Goal: Information Seeking & Learning: Learn about a topic

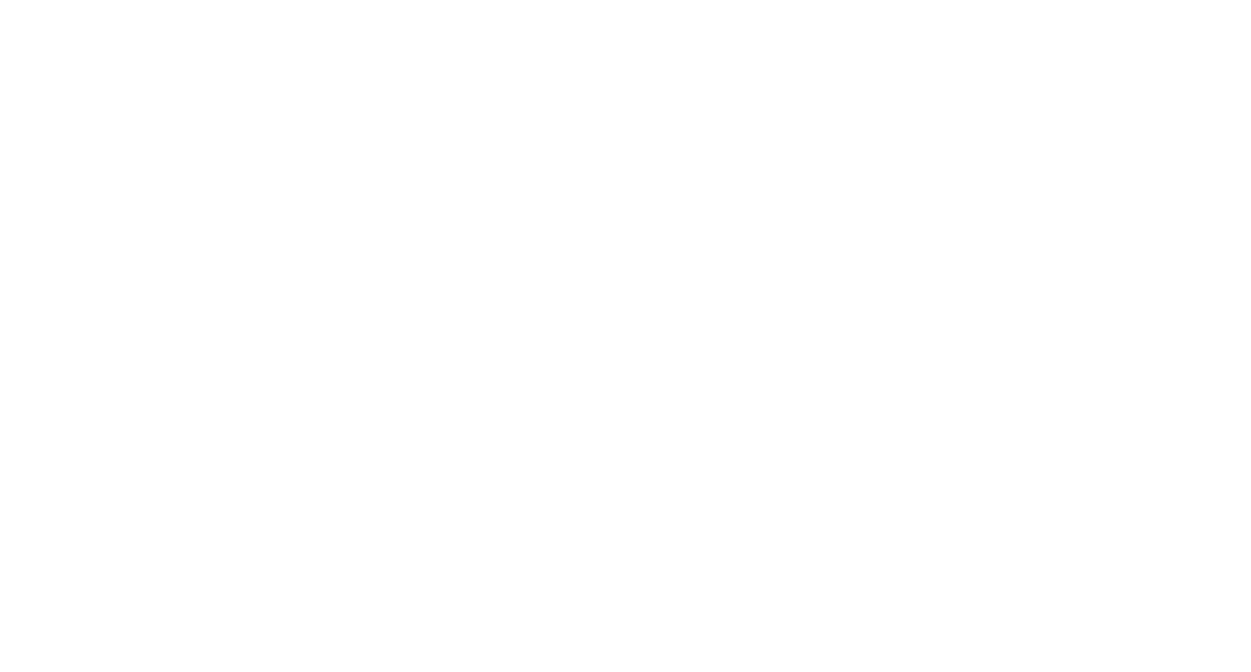
click at [506, 246] on div at bounding box center [625, 336] width 1251 height 672
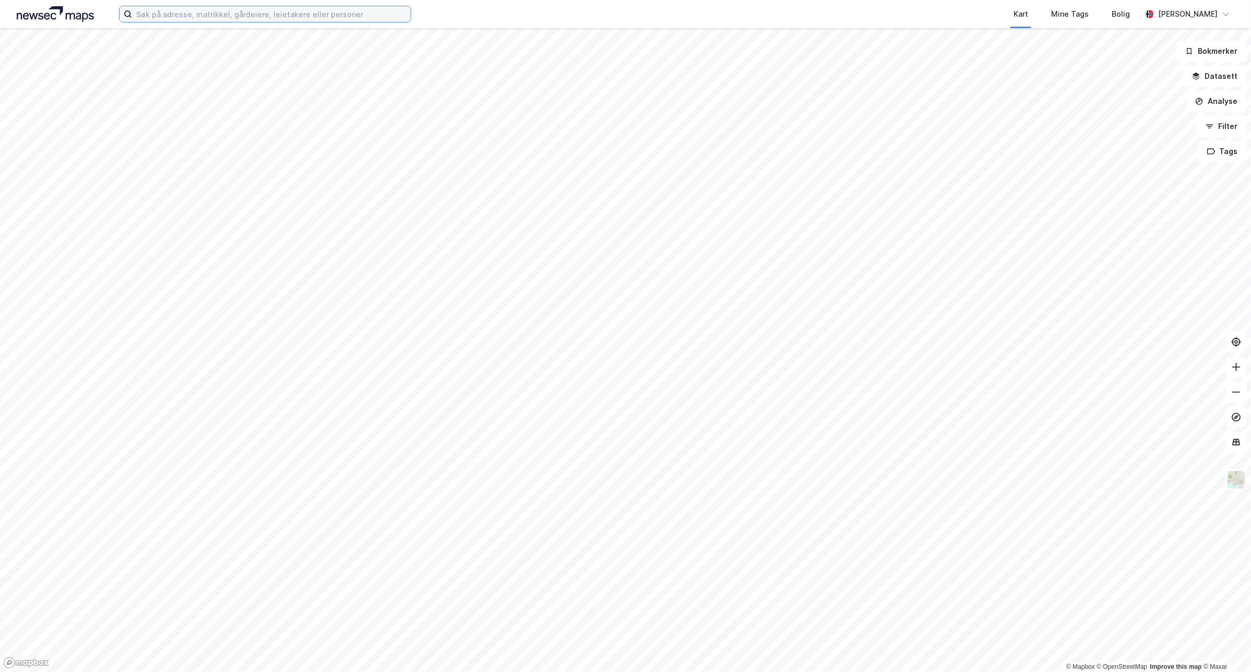
click at [335, 16] on input at bounding box center [271, 14] width 279 height 16
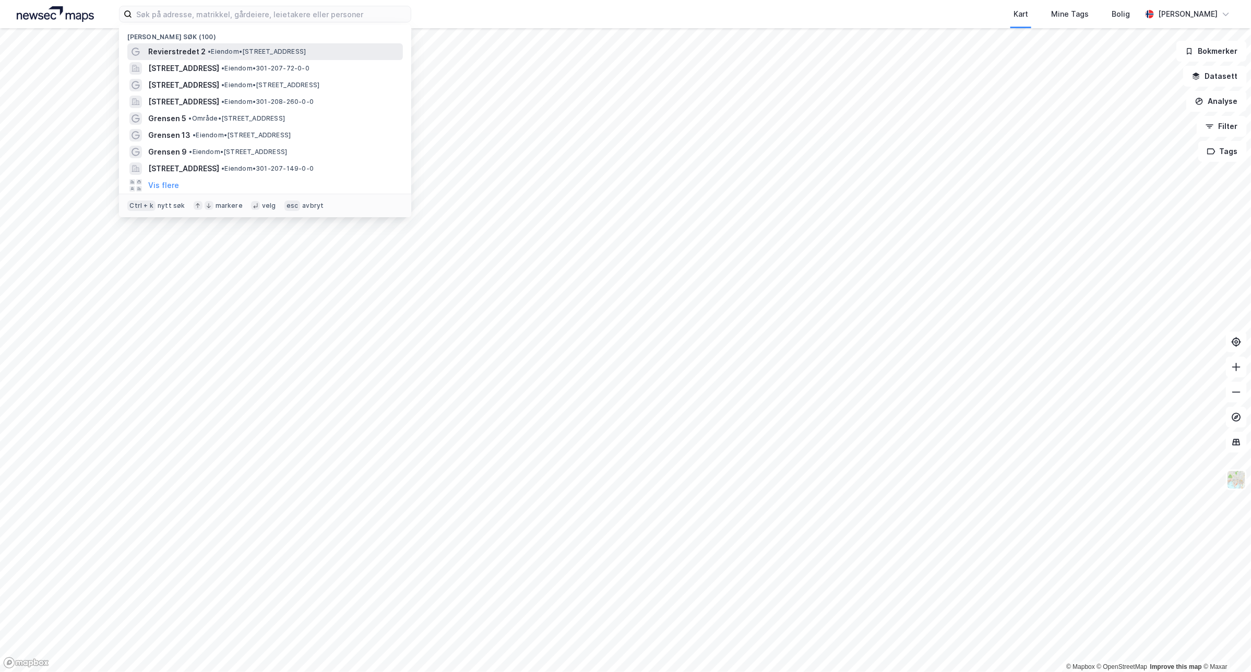
click at [285, 53] on span "• Eiendom • [STREET_ADDRESS]" at bounding box center [257, 51] width 98 height 8
